Goal: Task Accomplishment & Management: Use online tool/utility

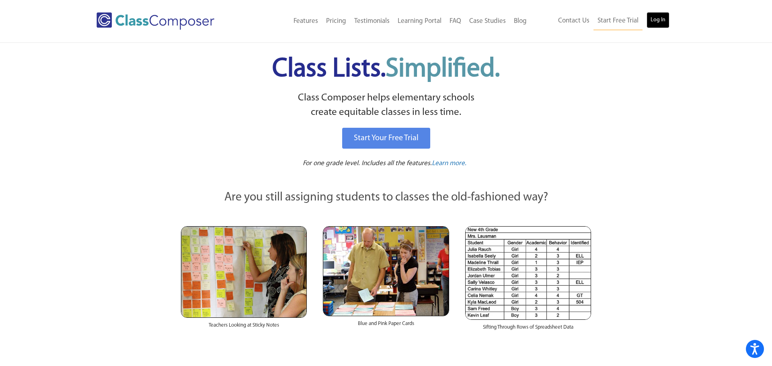
click at [656, 22] on link "Log In" at bounding box center [658, 20] width 23 height 16
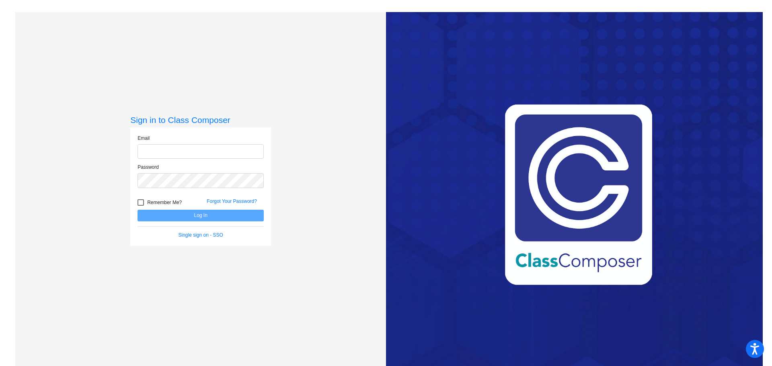
type input "[EMAIL_ADDRESS][DOMAIN_NAME]"
click at [141, 201] on div at bounding box center [141, 202] width 6 height 6
click at [141, 206] on input "Remember Me?" at bounding box center [140, 206] width 0 height 0
checkbox input "true"
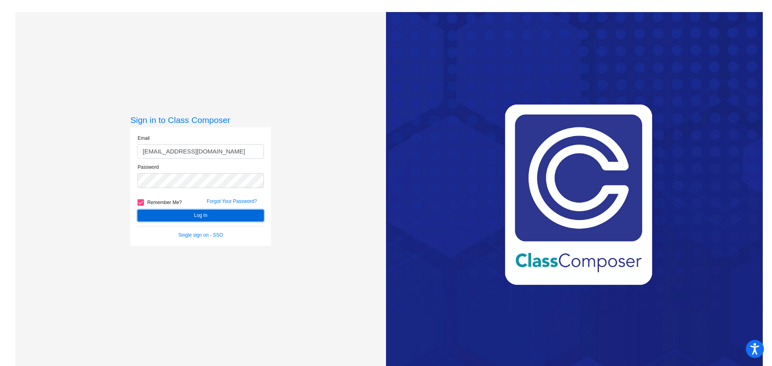
click at [156, 215] on button "Log In" at bounding box center [201, 216] width 126 height 12
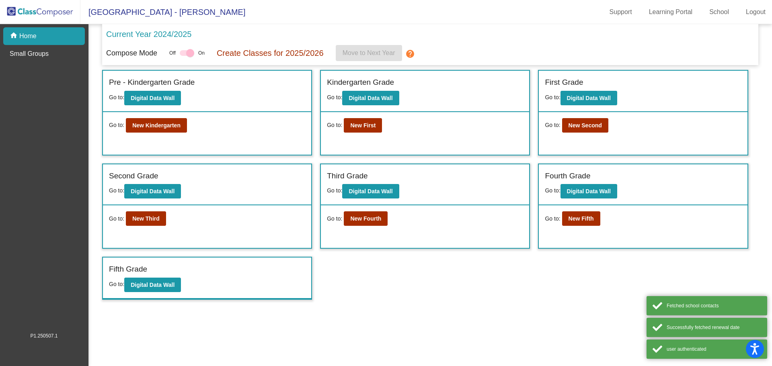
click at [162, 134] on div "Go to: New Kindergarten" at bounding box center [207, 133] width 208 height 43
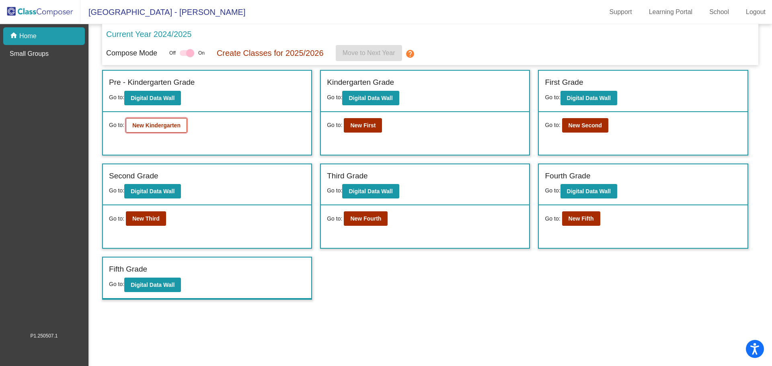
click at [161, 127] on b "New Kindergarten" at bounding box center [156, 125] width 48 height 6
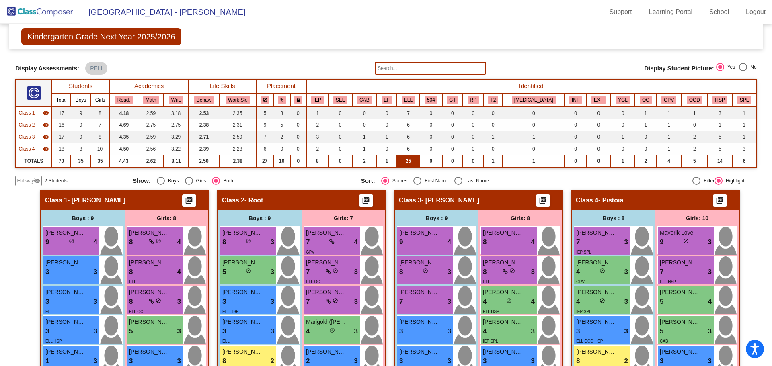
click at [420, 162] on td "25" at bounding box center [408, 161] width 23 height 12
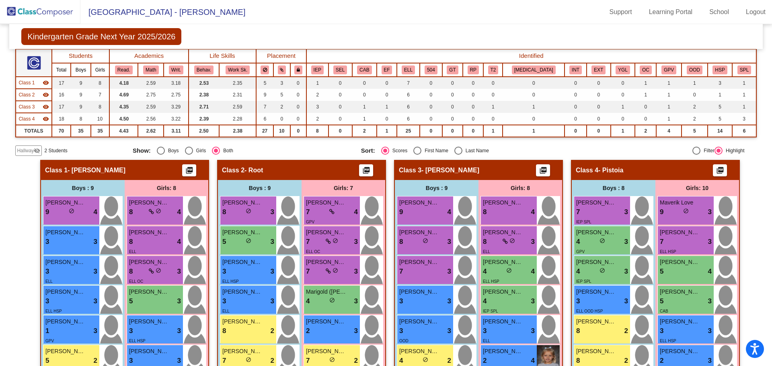
scroll to position [35, 0]
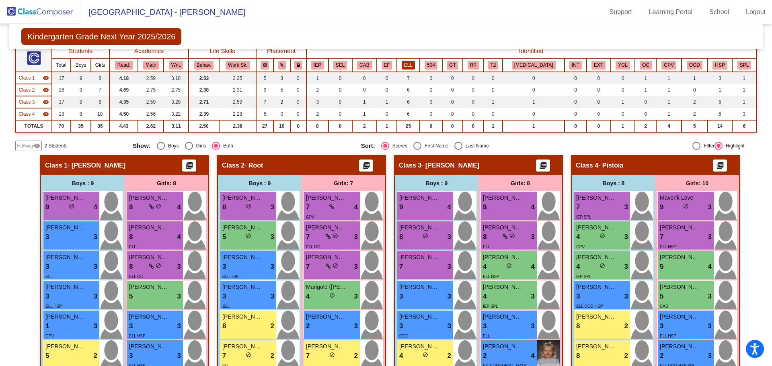
click at [415, 66] on button "ELL" at bounding box center [408, 65] width 13 height 9
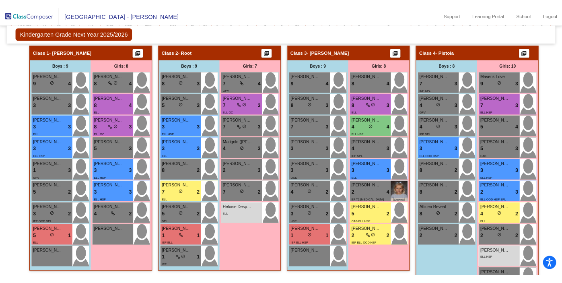
scroll to position [143, 0]
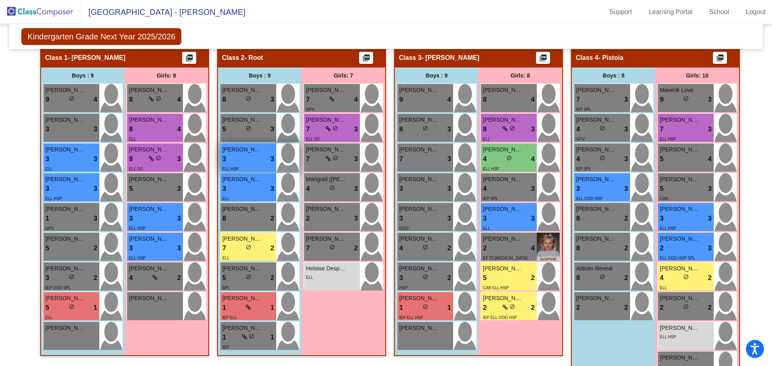
click at [247, 156] on div "3 lock do_not_disturb_alt 3" at bounding box center [248, 159] width 52 height 10
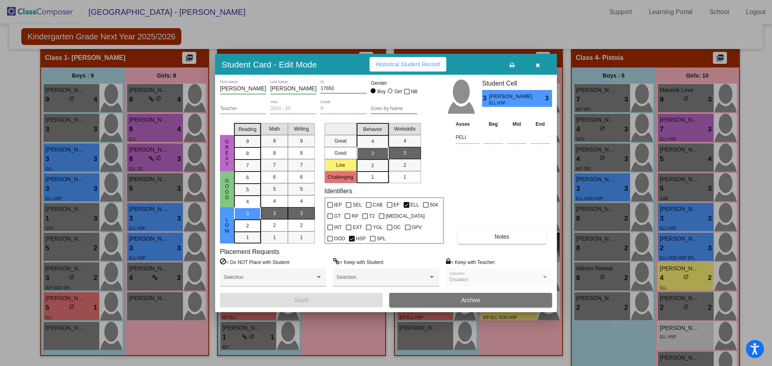
click at [541, 63] on button "button" at bounding box center [538, 64] width 26 height 14
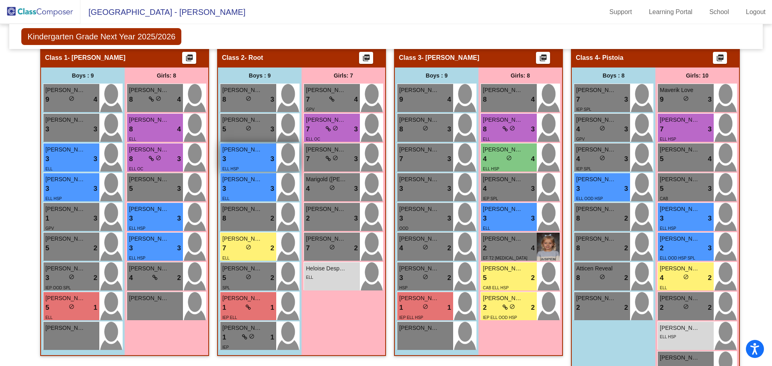
click at [252, 154] on div "3 lock do_not_disturb_alt 3" at bounding box center [248, 159] width 52 height 10
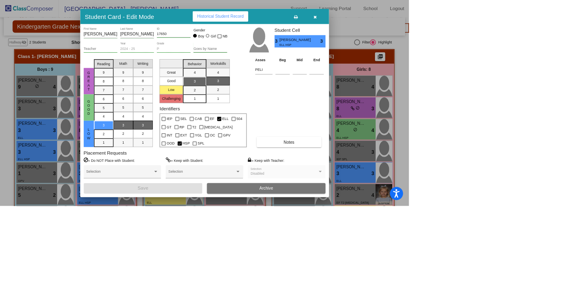
scroll to position [142, 0]
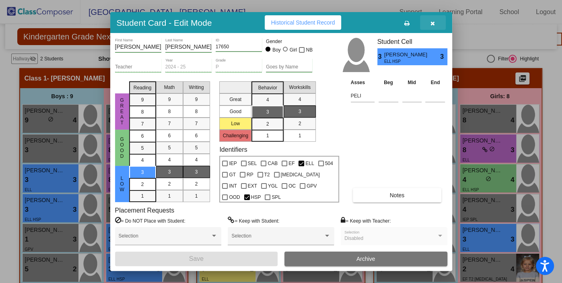
click at [433, 24] on icon "button" at bounding box center [432, 24] width 4 height 6
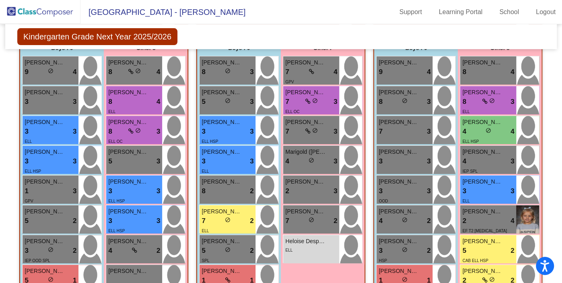
scroll to position [215, 0]
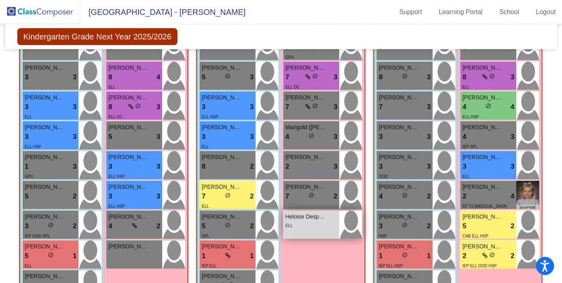
click at [325, 212] on span "Heloise Desproges" at bounding box center [305, 216] width 40 height 8
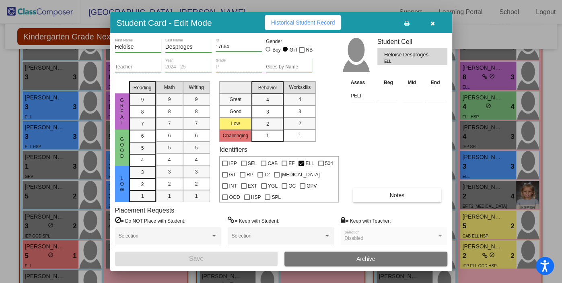
click at [432, 25] on icon "button" at bounding box center [432, 24] width 4 height 6
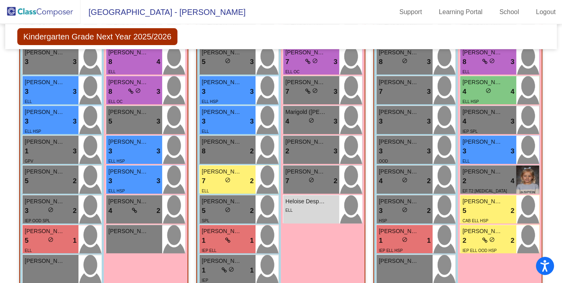
scroll to position [232, 0]
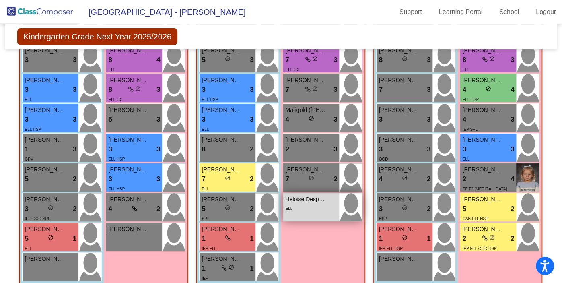
click at [325, 195] on span "Heloise Desproges" at bounding box center [305, 199] width 40 height 8
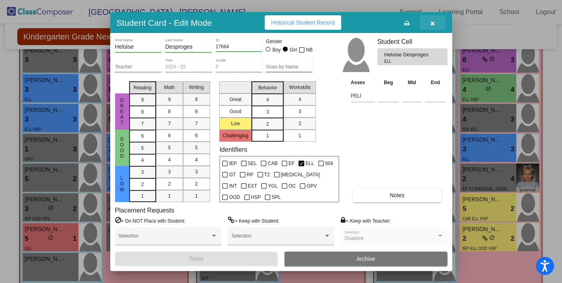
click at [432, 25] on icon "button" at bounding box center [432, 24] width 4 height 6
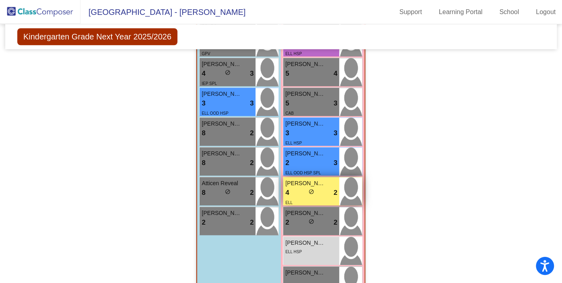
scroll to position [569, 0]
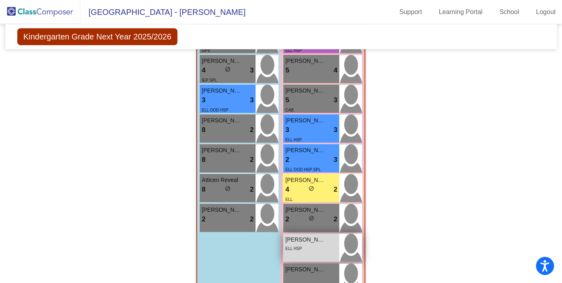
click at [339, 233] on div "Camila Garcia Guardado lock do_not_disturb_alt ELL HSP" at bounding box center [311, 247] width 56 height 28
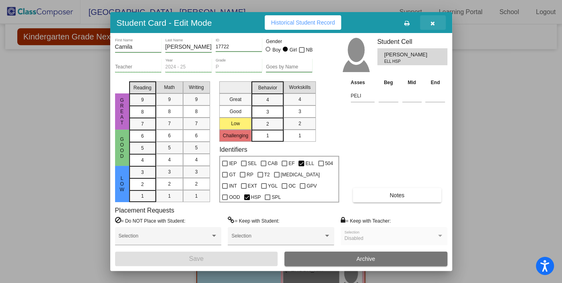
click at [431, 21] on icon "button" at bounding box center [432, 24] width 4 height 6
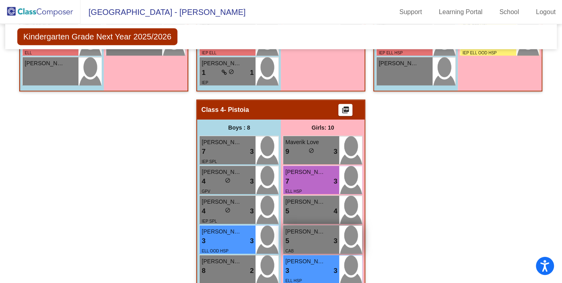
scroll to position [421, 0]
